Goal: Transaction & Acquisition: Obtain resource

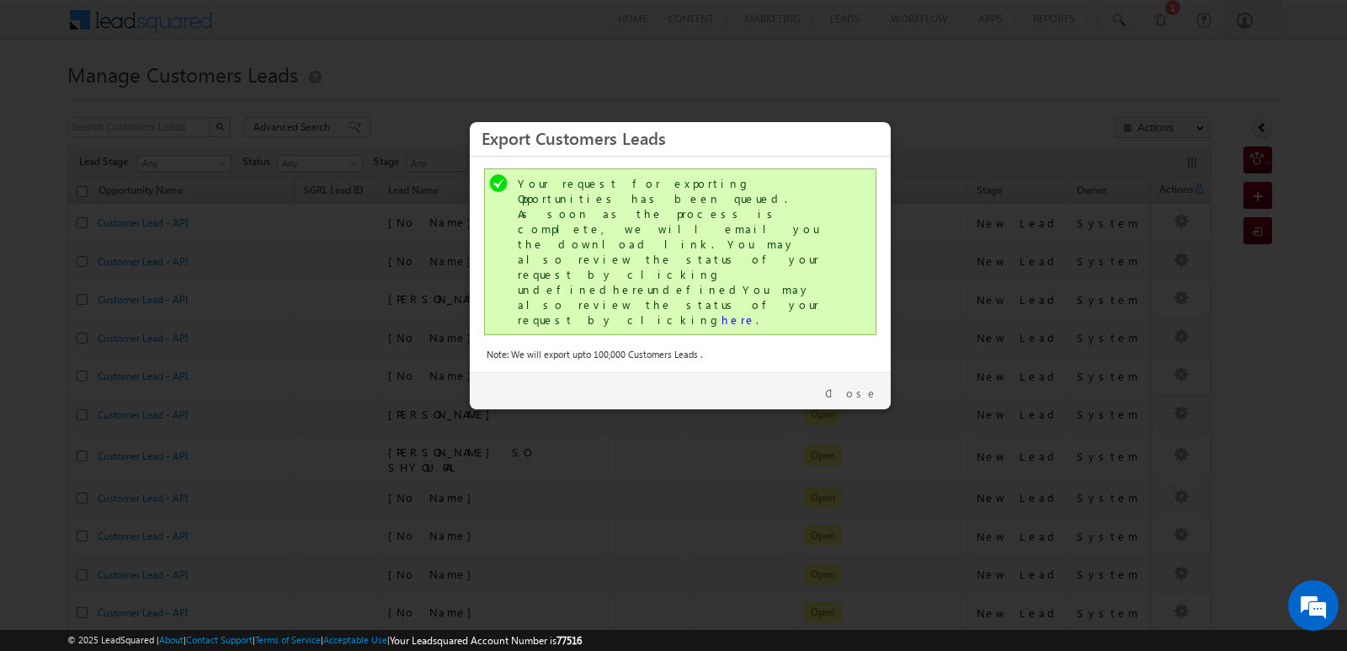
click at [869, 372] on div "Close" at bounding box center [680, 390] width 421 height 37
click at [868, 386] on link "Close" at bounding box center [851, 393] width 53 height 15
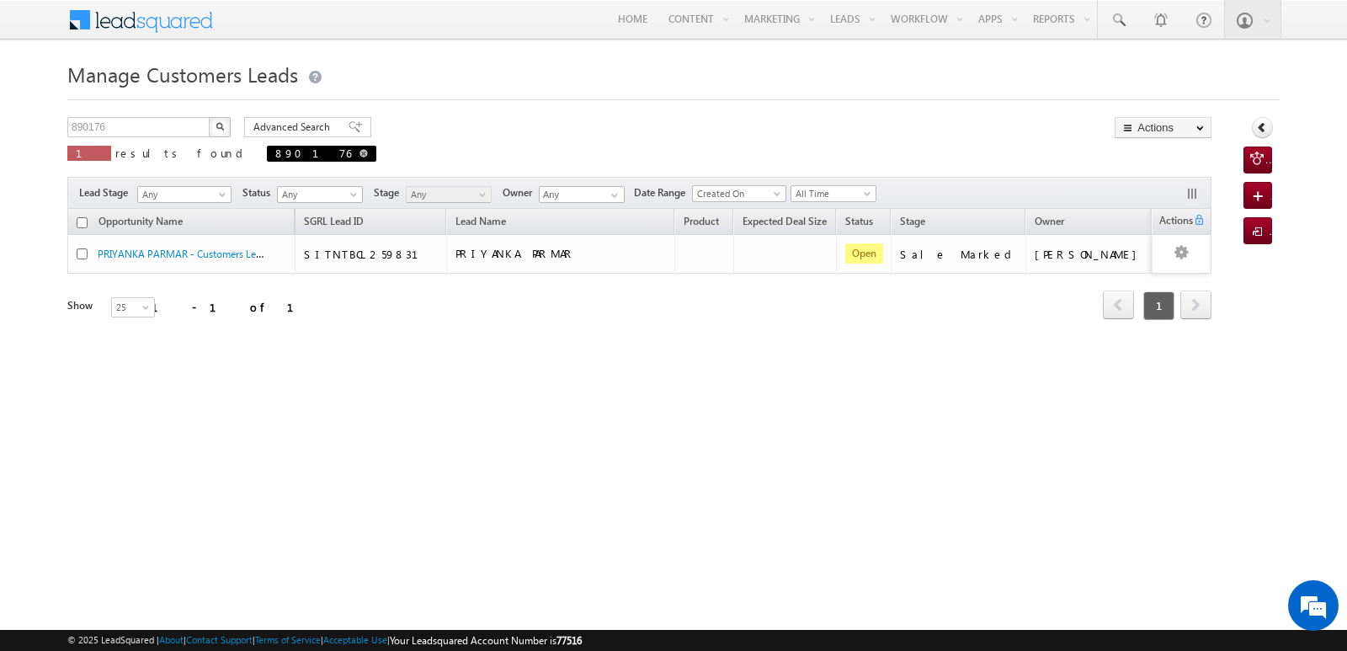
click at [359, 156] on span at bounding box center [363, 153] width 8 height 8
type input "Search Customers Leads"
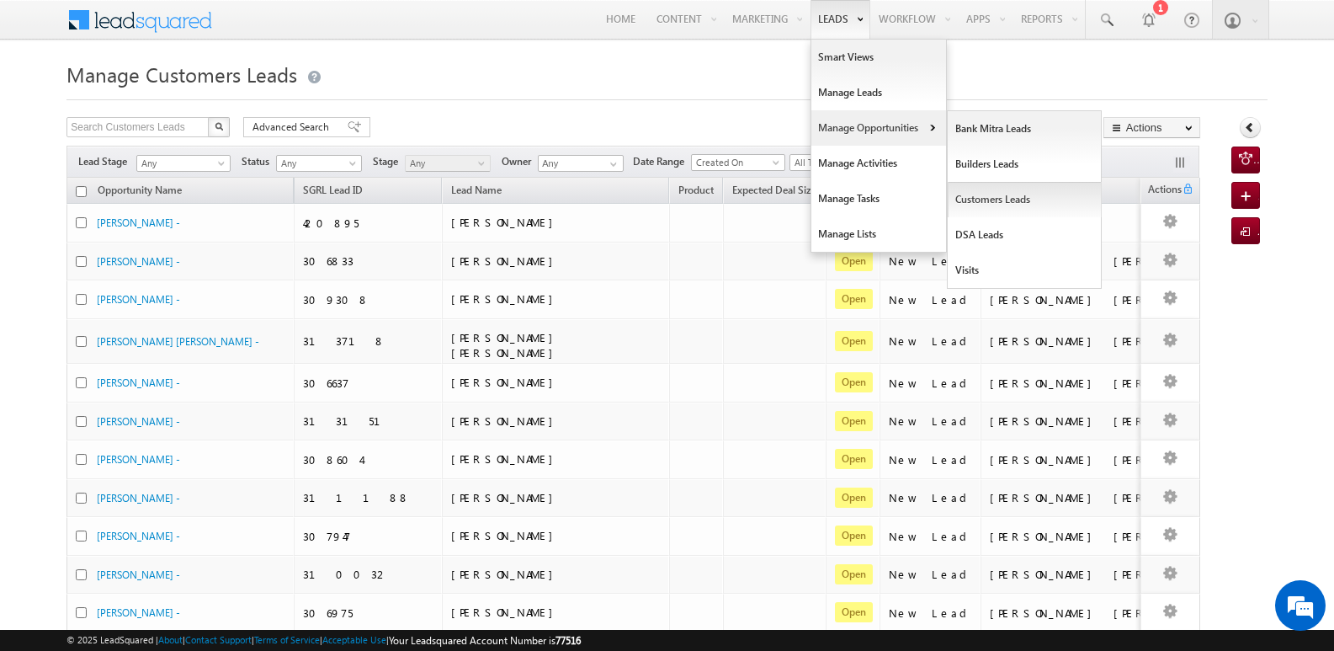
click at [968, 194] on link "Customers Leads" at bounding box center [1025, 199] width 154 height 35
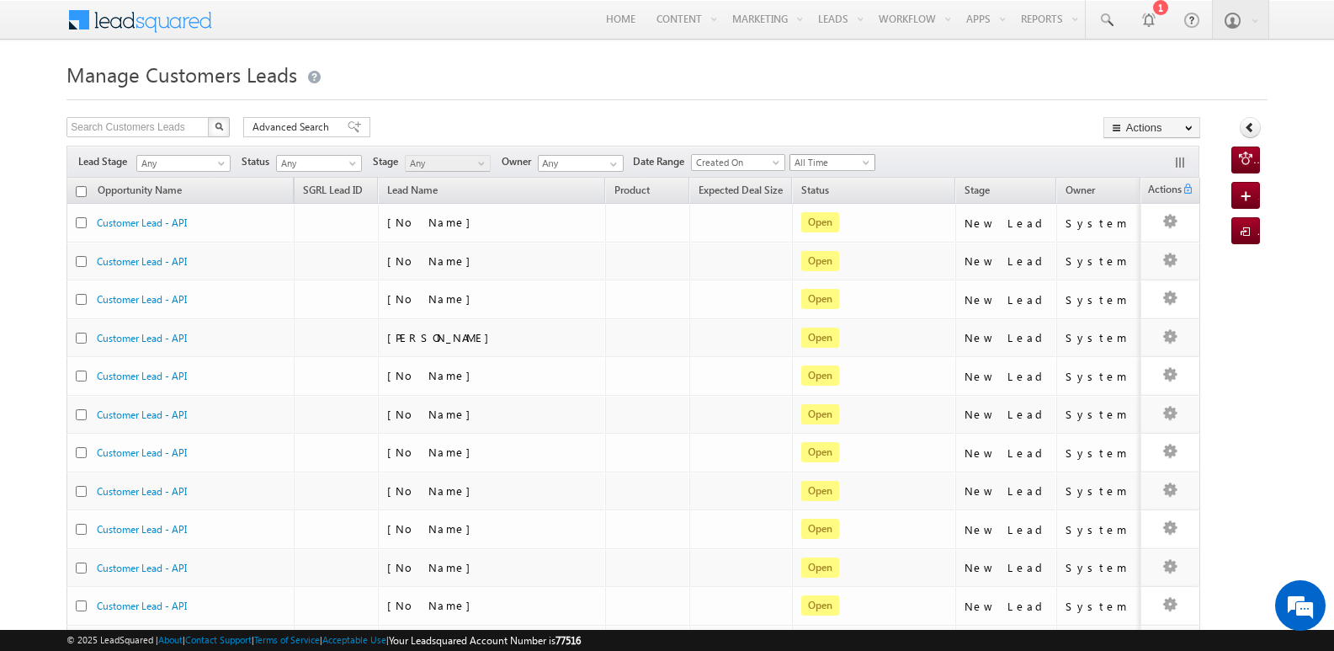
click at [826, 168] on span "All Time" at bounding box center [830, 162] width 80 height 15
click at [829, 236] on link "Today" at bounding box center [837, 233] width 85 height 15
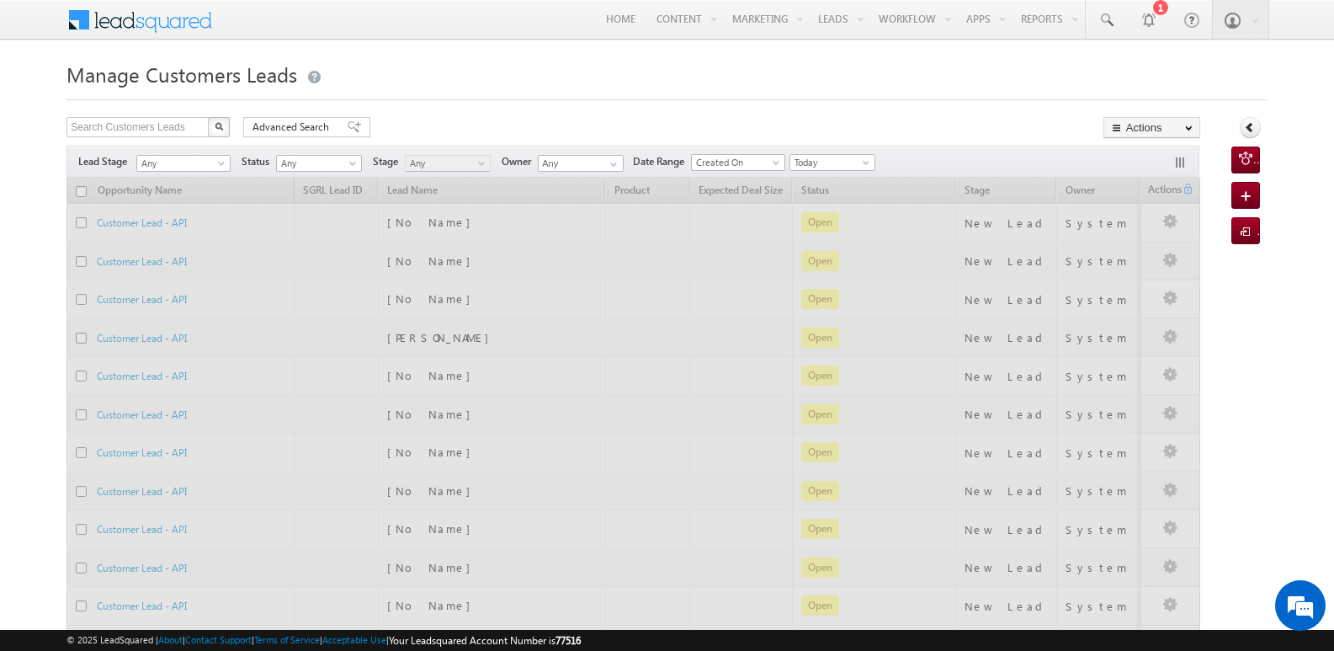
click at [1040, 123] on div "Search Customers Leads X 505861 results found Advanced Search Advanced search r…" at bounding box center [633, 129] width 1134 height 24
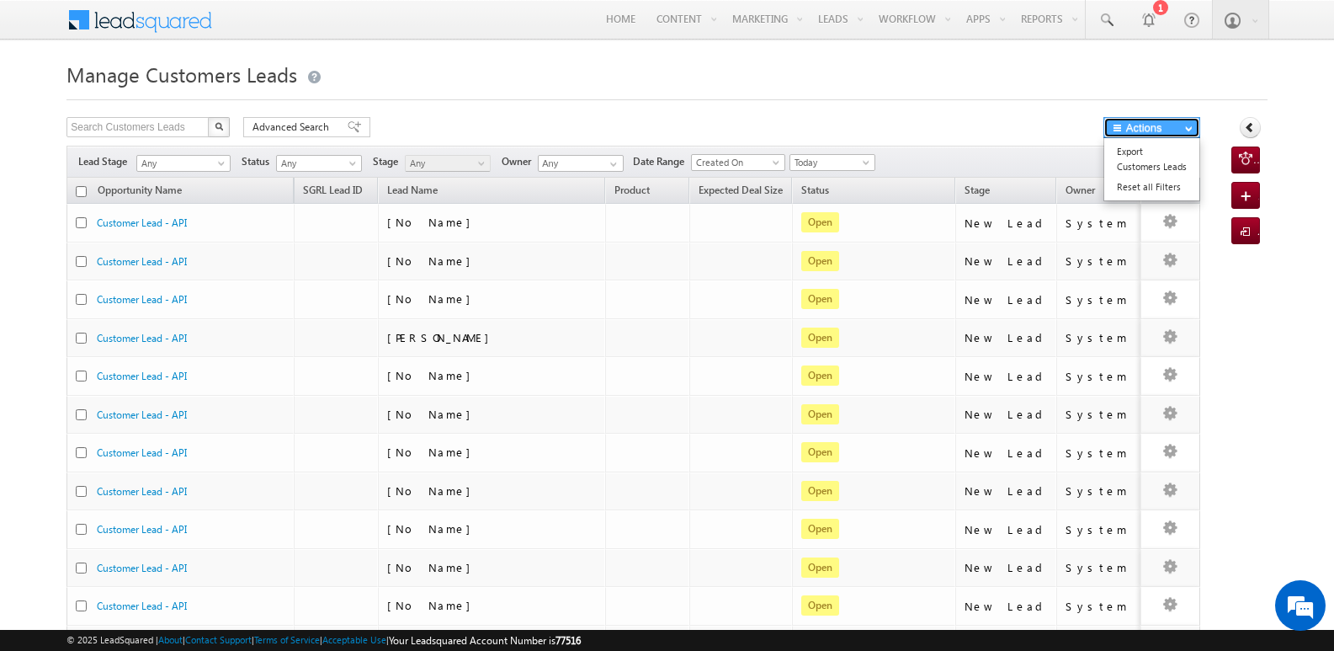
click at [1126, 128] on button "Actions" at bounding box center [1152, 127] width 97 height 21
click at [1130, 163] on link "Export Customers Leads" at bounding box center [1151, 158] width 95 height 35
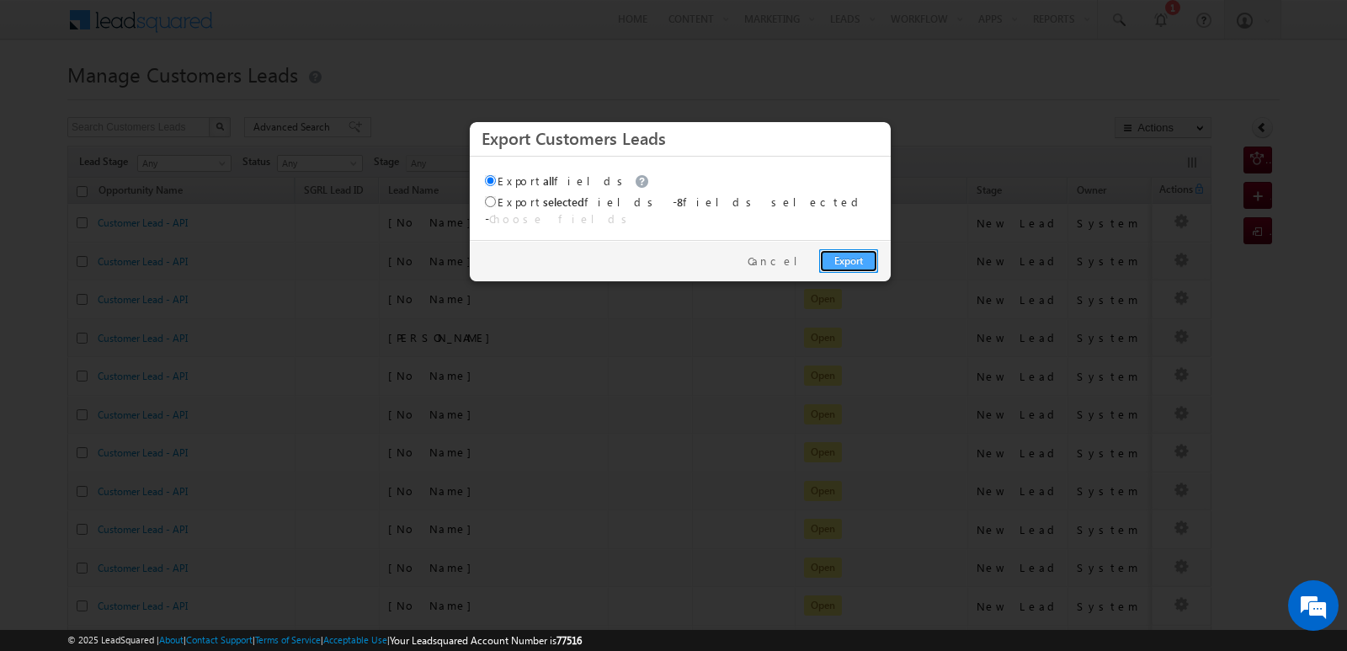
click at [843, 250] on link "Export" at bounding box center [848, 261] width 59 height 24
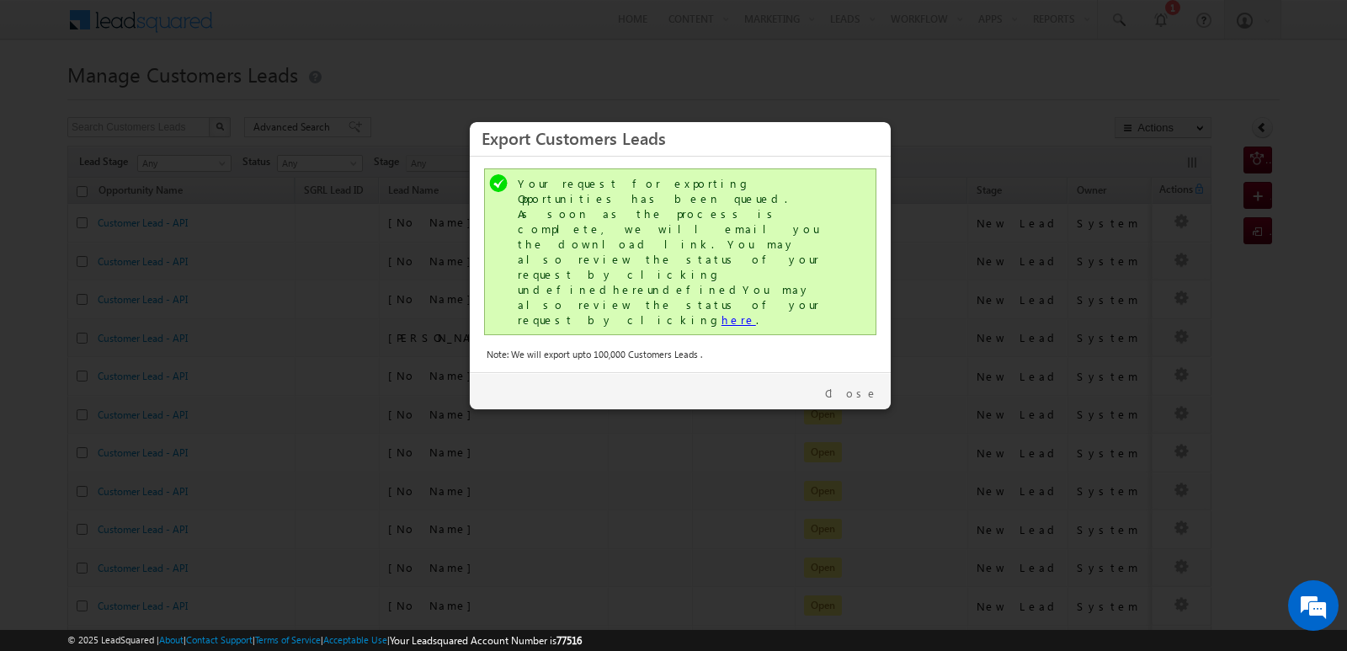
click at [721, 312] on link "here" at bounding box center [738, 319] width 35 height 14
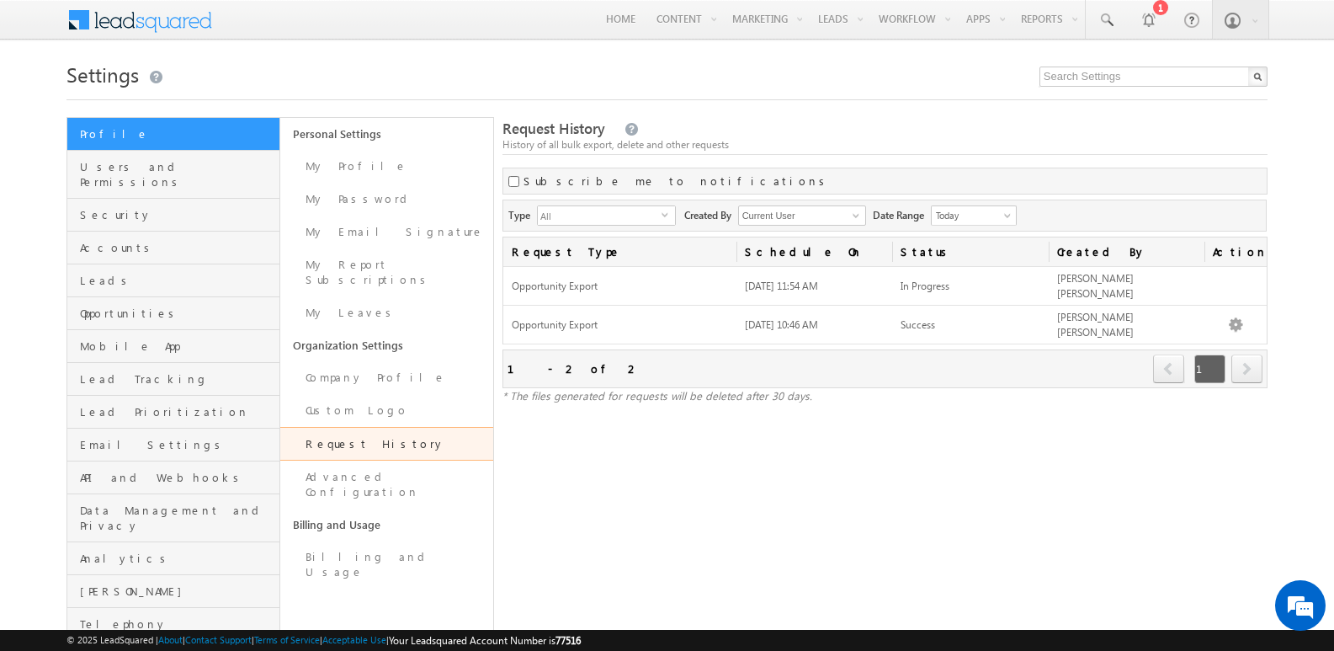
click at [930, 120] on div "Request History History of all bulk export, delete and other requests" at bounding box center [885, 137] width 765 height 36
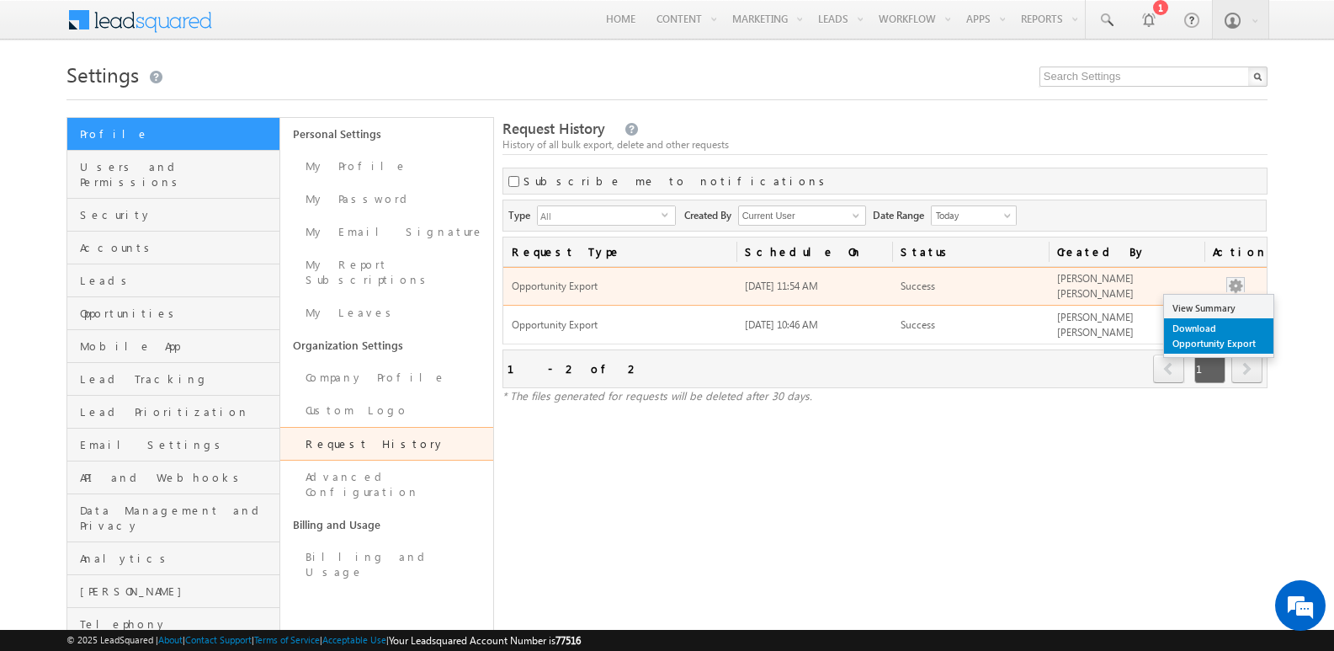
click at [1217, 332] on link "Download Opportunity Export" at bounding box center [1218, 335] width 109 height 35
